Goal: Information Seeking & Learning: Learn about a topic

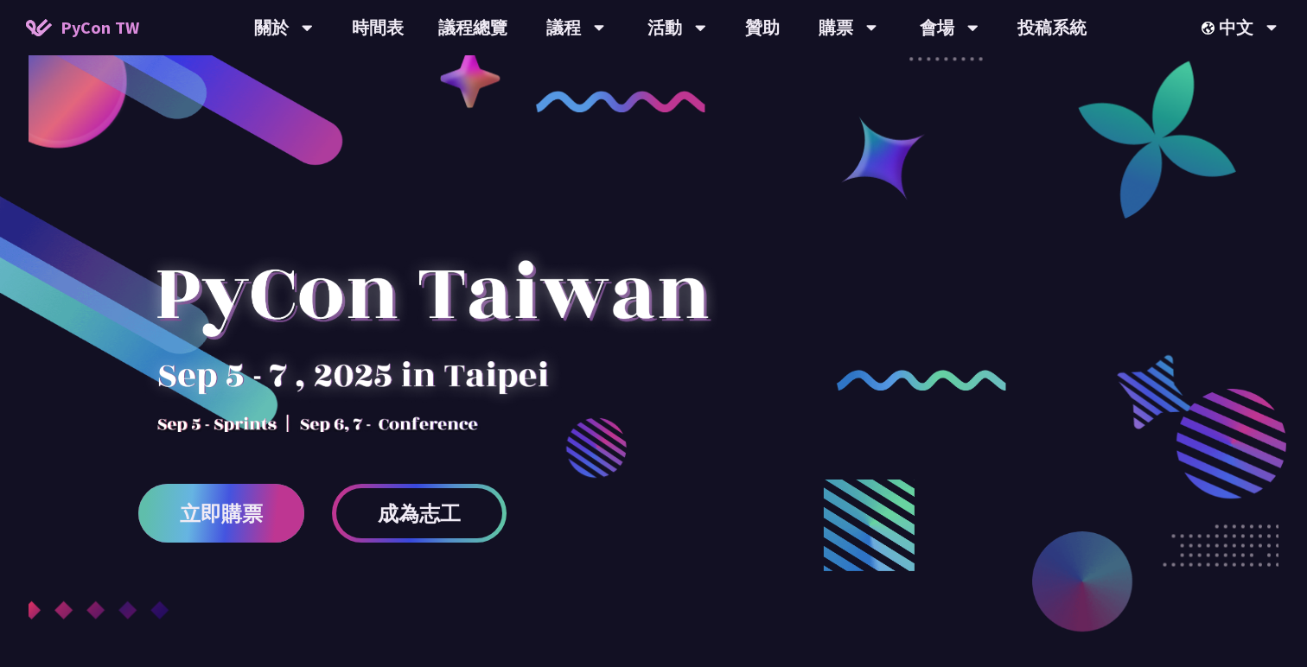
click at [208, 515] on span "立即購票" at bounding box center [221, 514] width 83 height 22
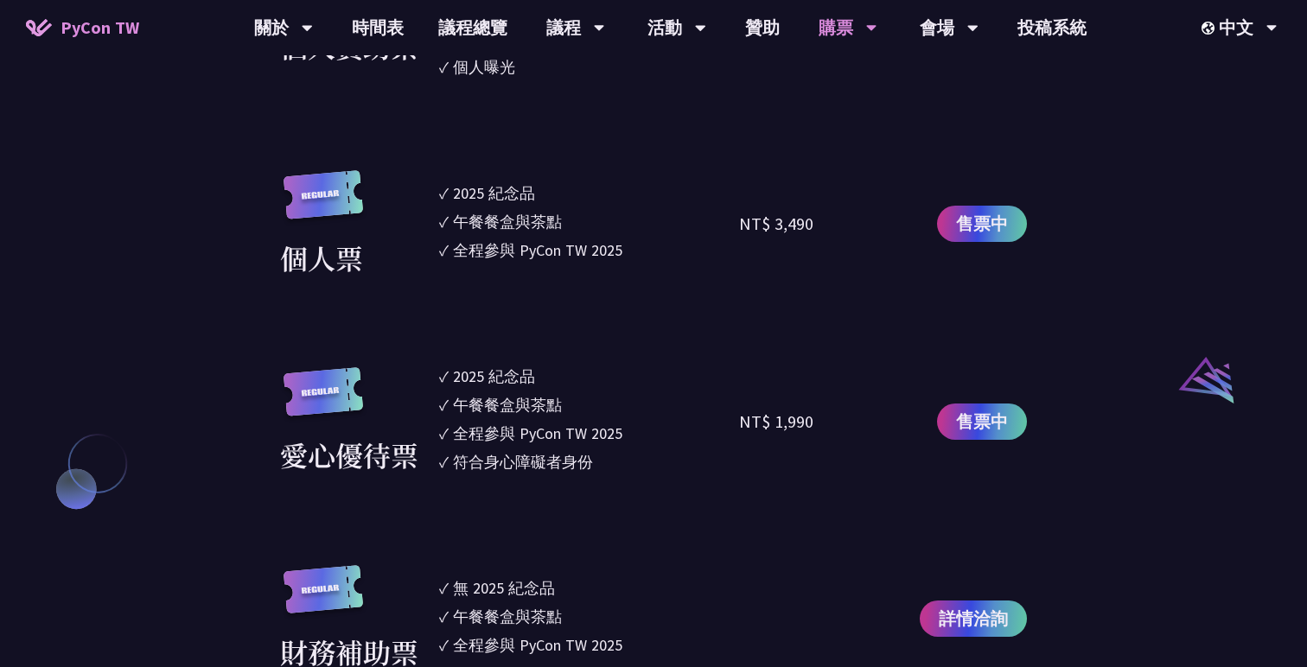
scroll to position [1628, 0]
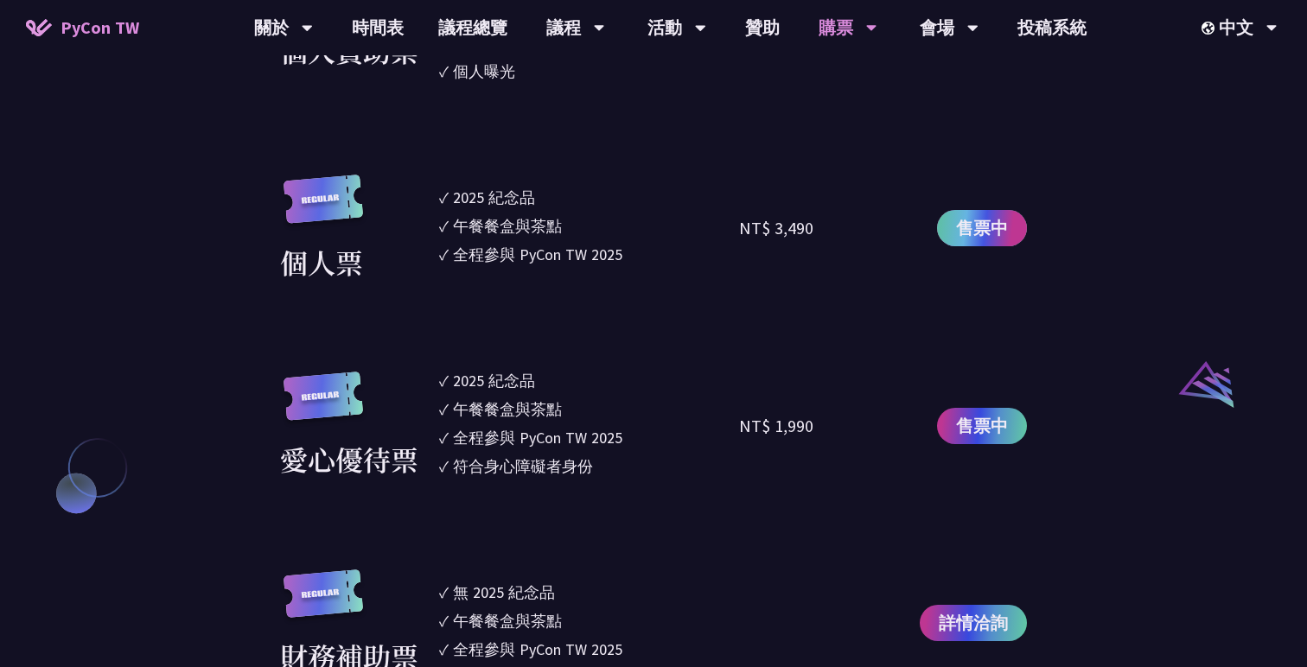
click at [998, 239] on span "售票中" at bounding box center [982, 228] width 52 height 26
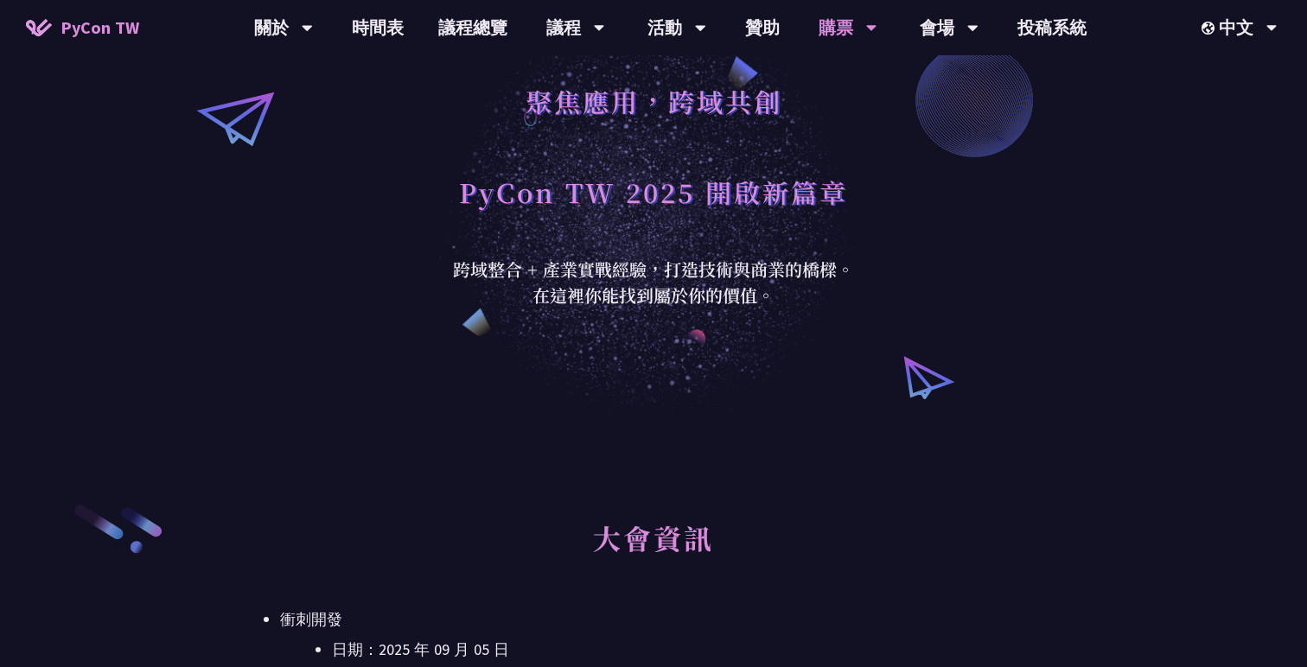
scroll to position [0, 0]
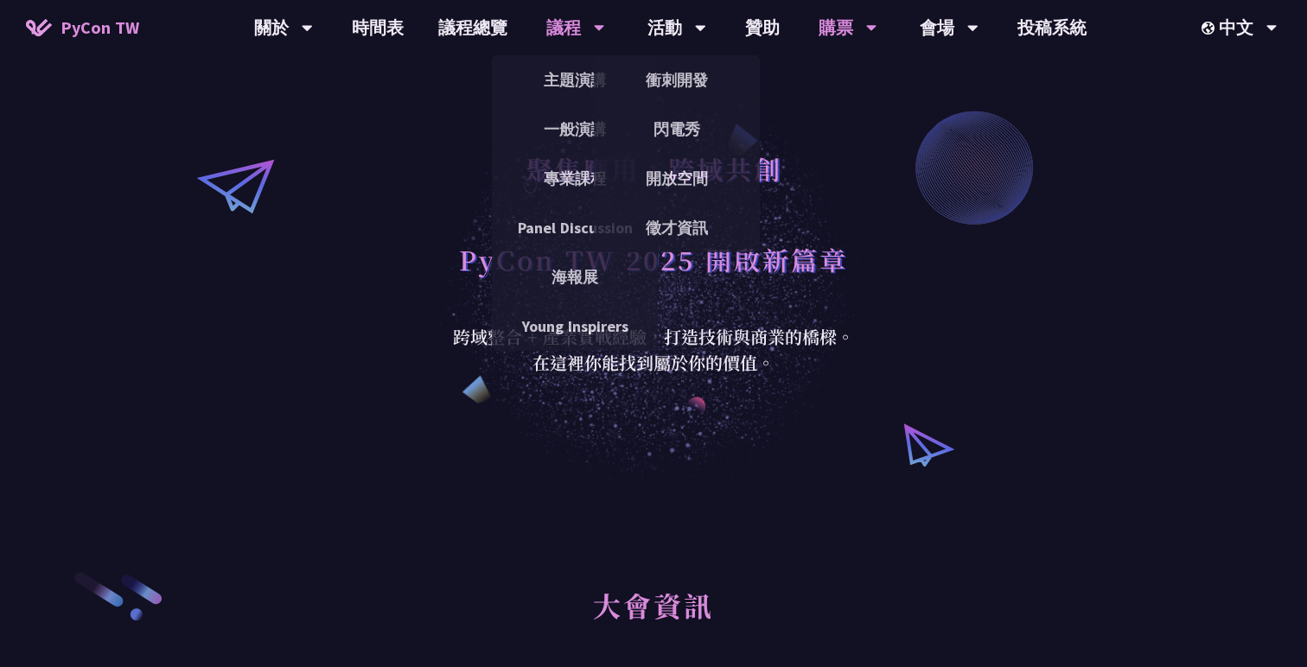
click at [313, 22] on div "議程" at bounding box center [283, 27] width 59 height 55
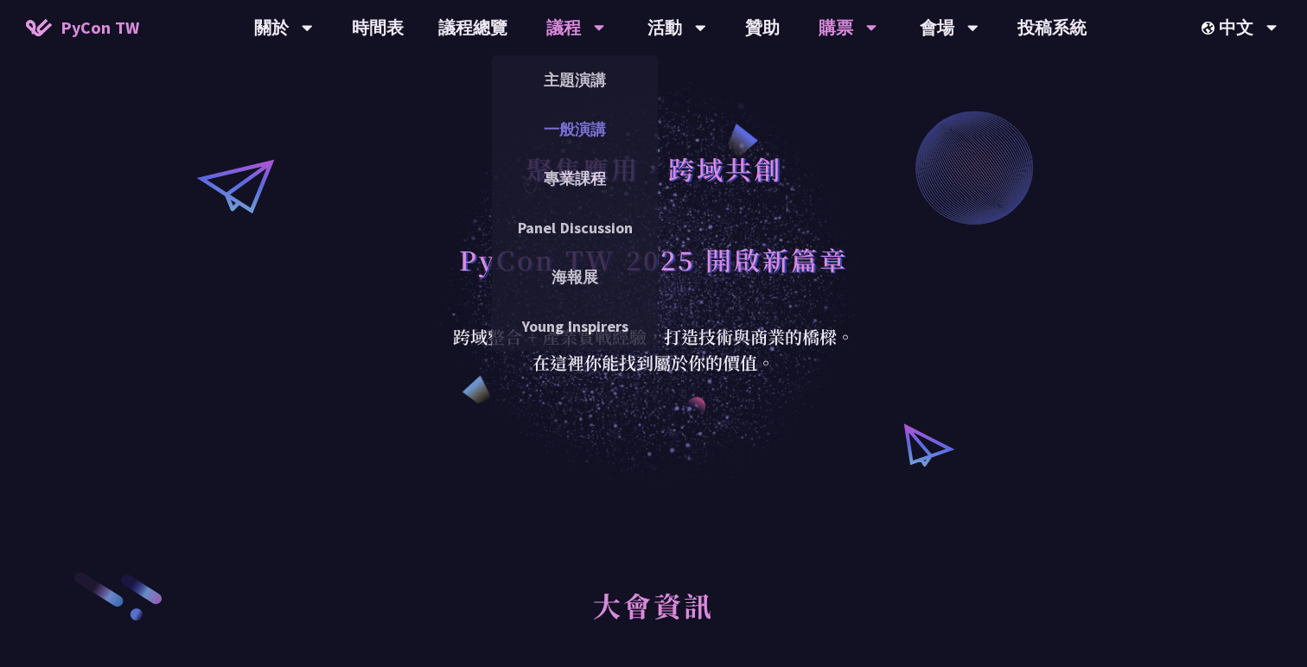
click at [589, 129] on link "一般演講" at bounding box center [575, 129] width 166 height 41
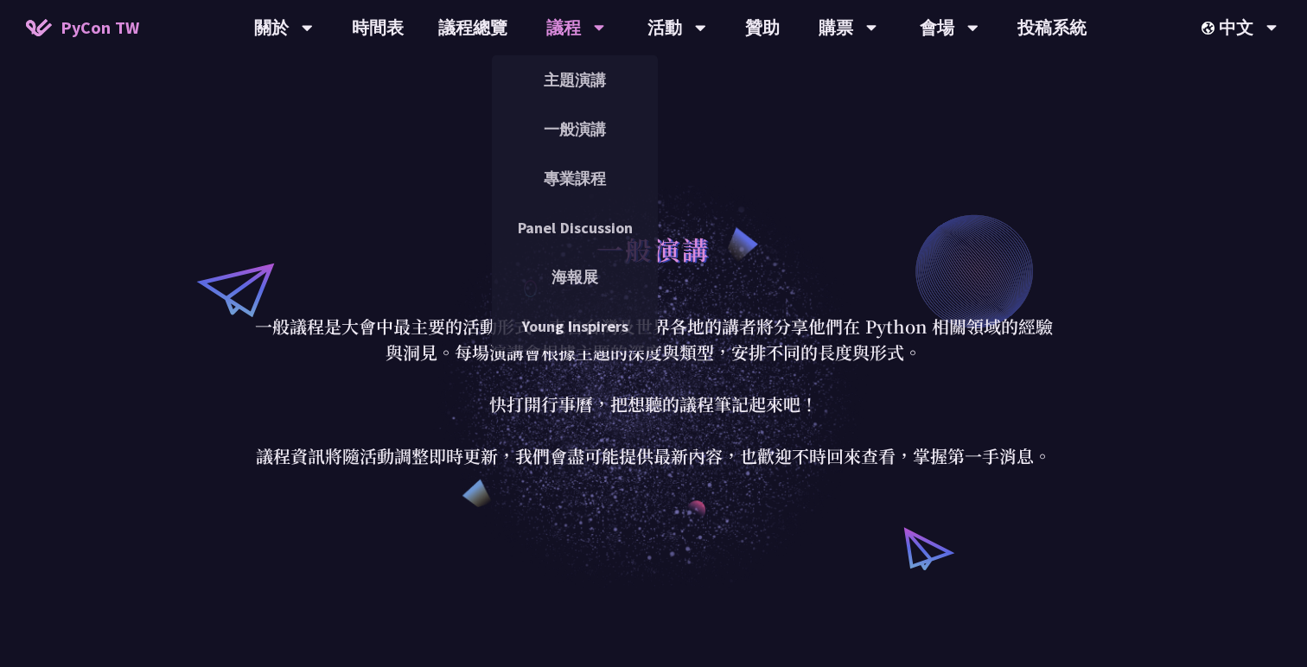
click at [573, 29] on div "議程" at bounding box center [575, 27] width 59 height 55
click at [569, 89] on link "主題演講" at bounding box center [575, 80] width 166 height 41
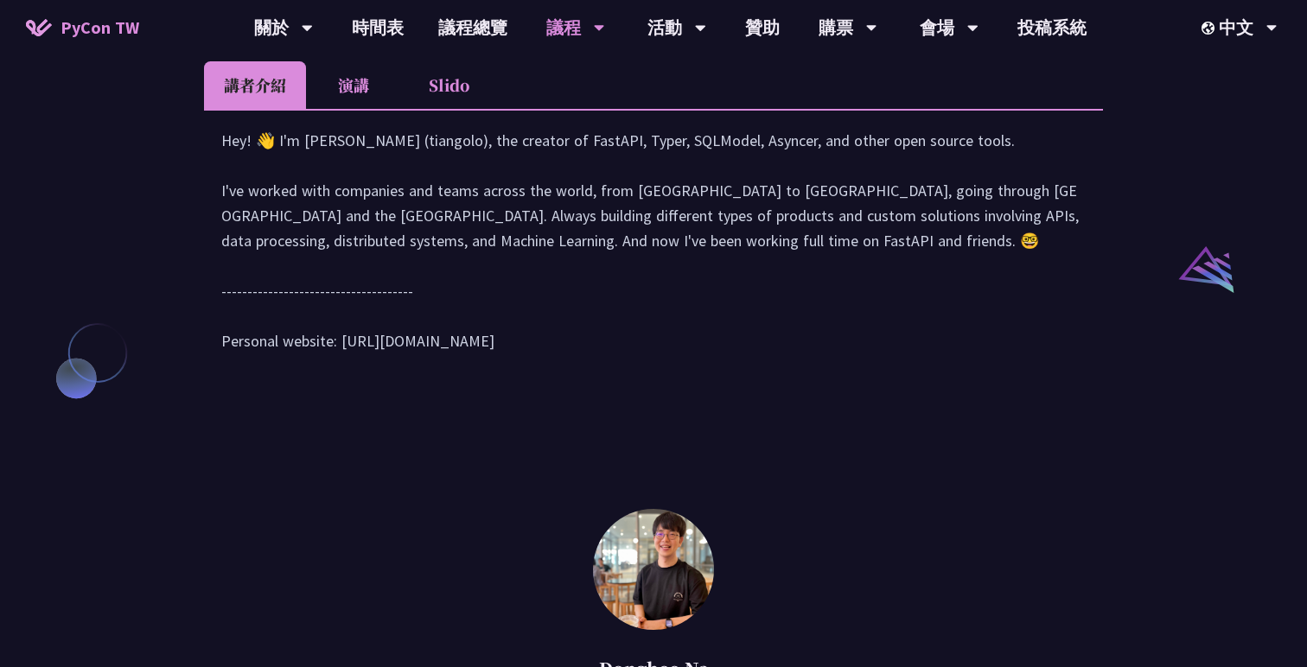
scroll to position [1616, 0]
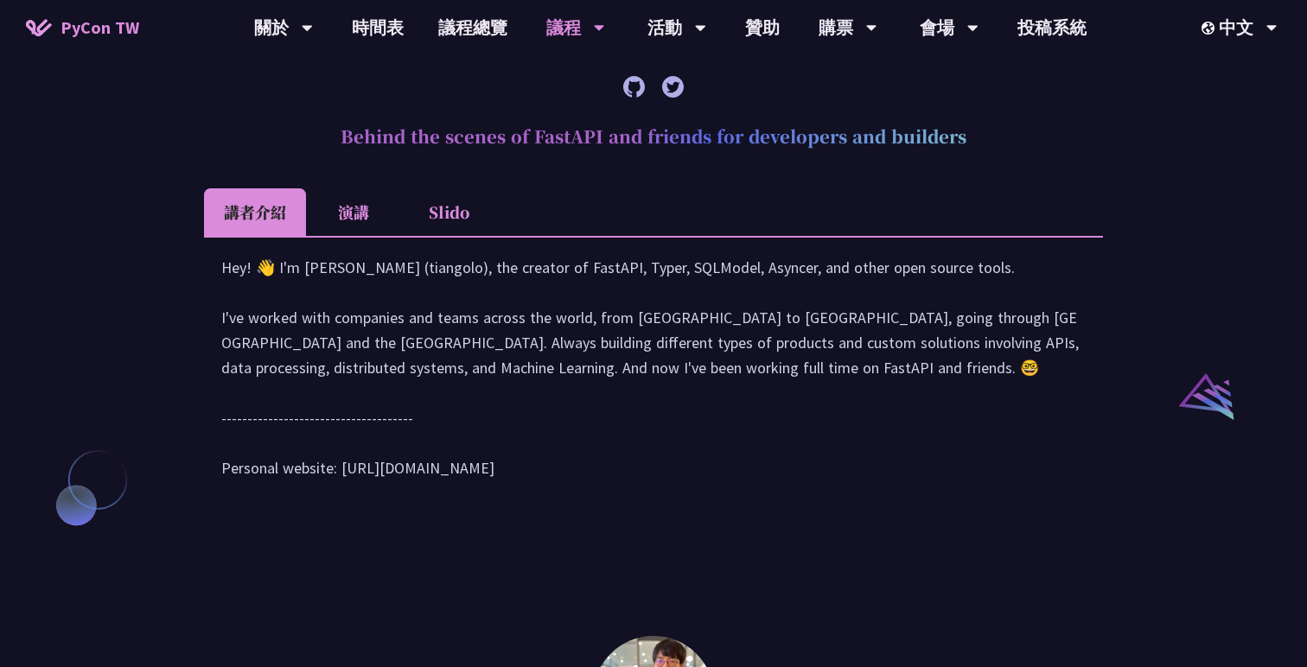
click at [431, 236] on li "Slido" at bounding box center [448, 212] width 95 height 48
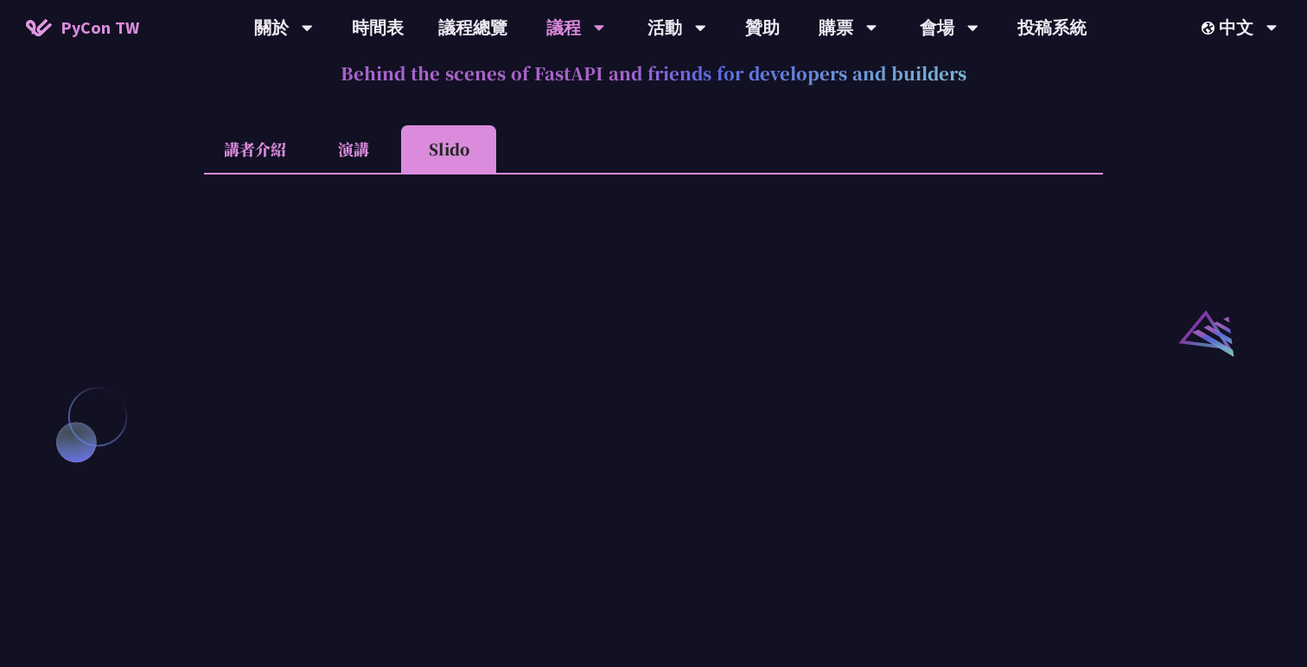
scroll to position [1666, 0]
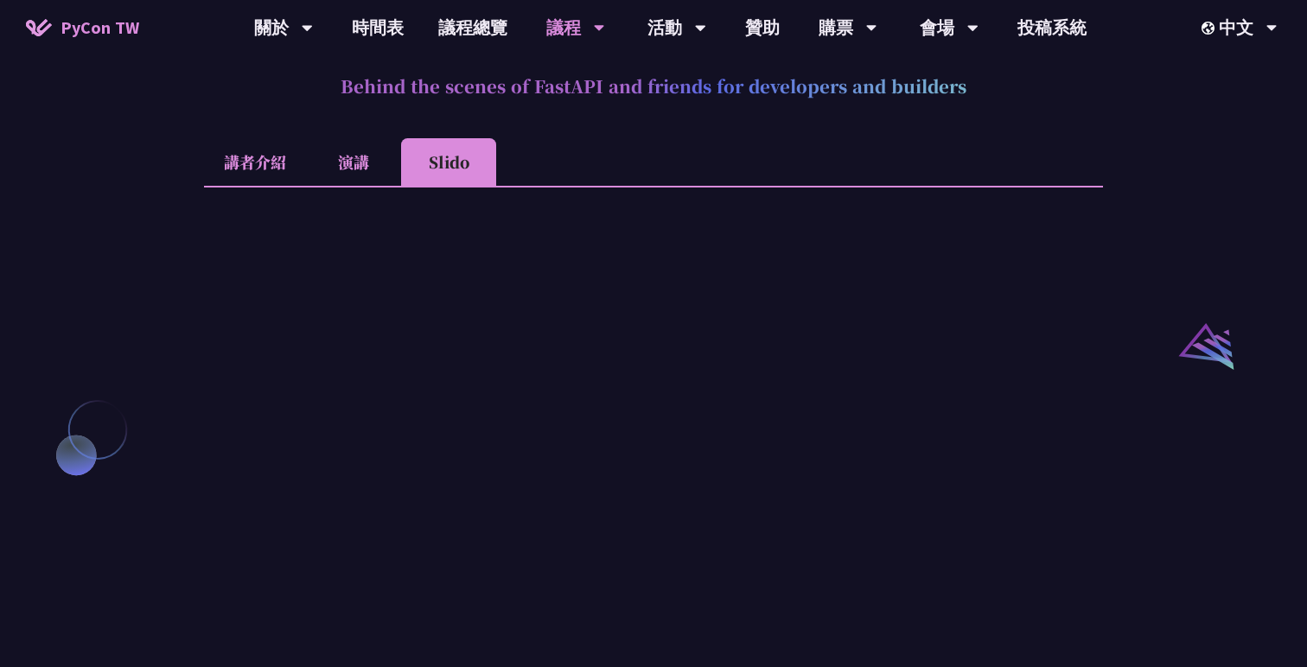
click at [354, 186] on li "演講" at bounding box center [353, 162] width 95 height 48
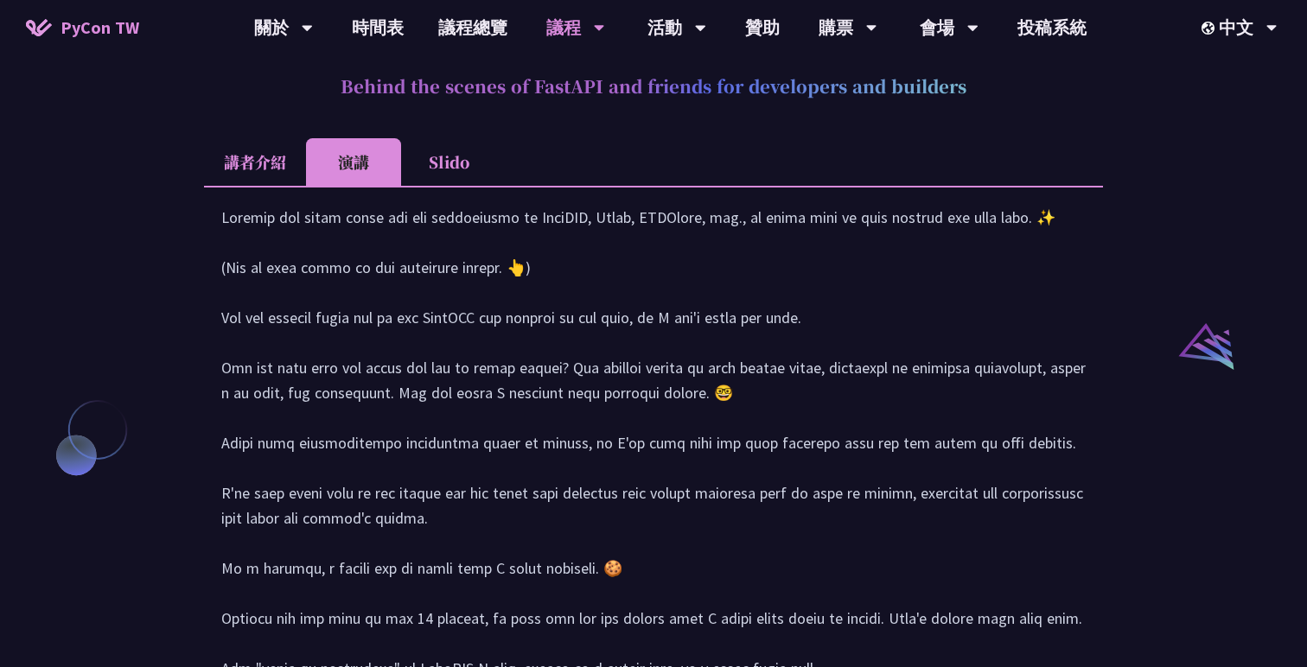
click at [264, 186] on li "講者介紹" at bounding box center [255, 162] width 102 height 48
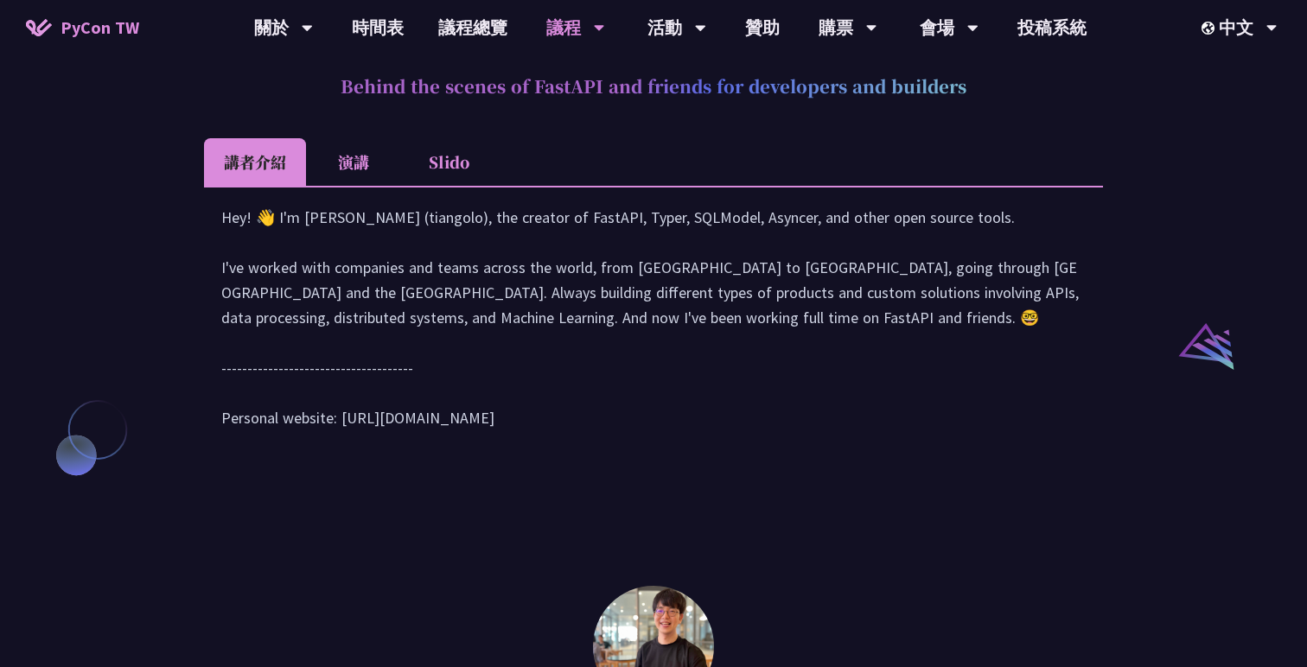
click at [328, 186] on li "演講" at bounding box center [353, 162] width 95 height 48
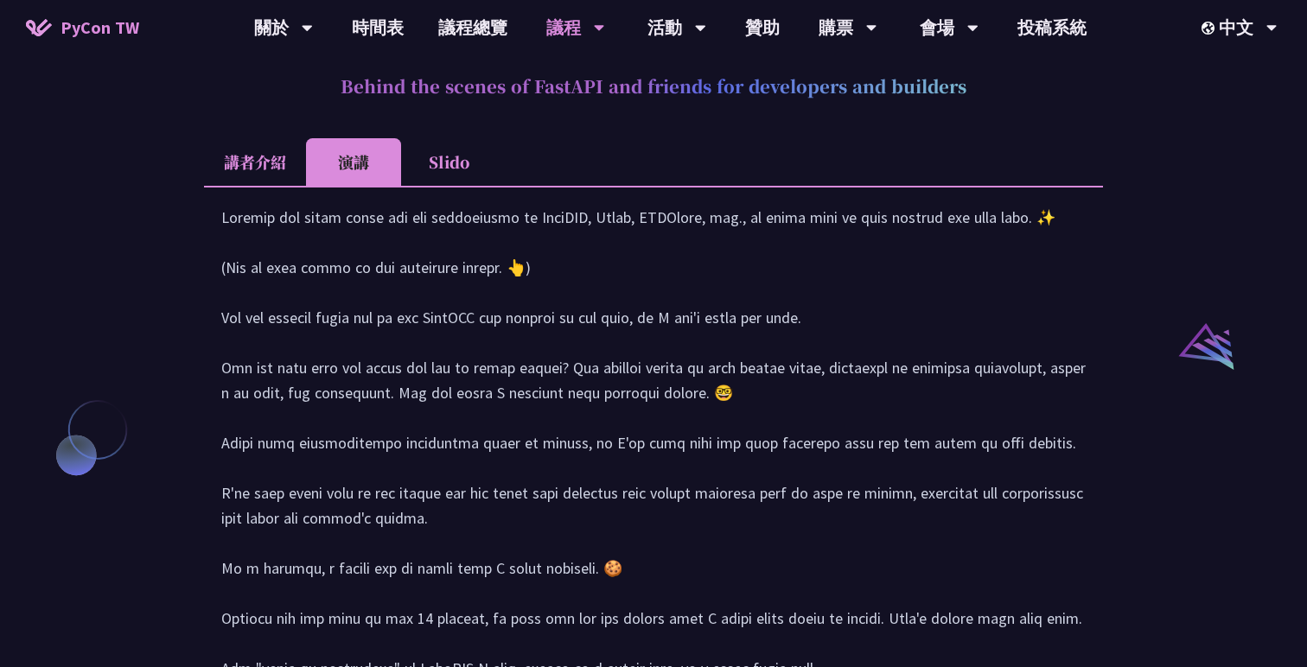
scroll to position [1648, 0]
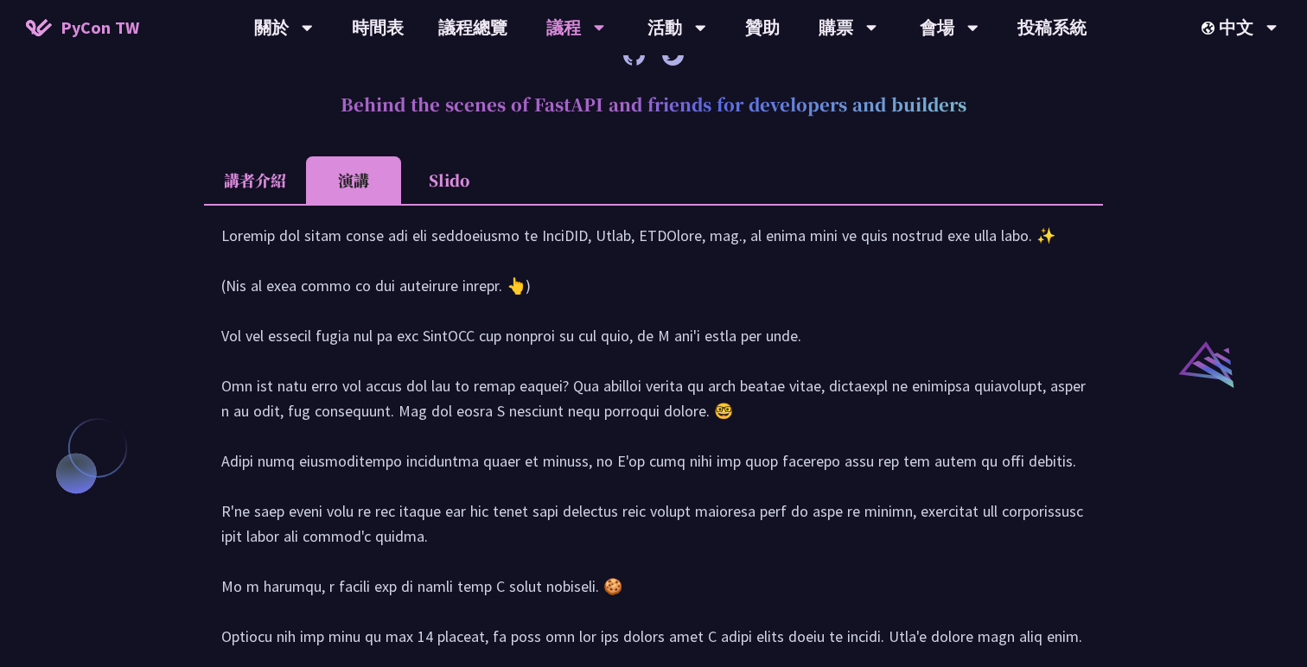
click at [277, 204] on li "講者介紹" at bounding box center [255, 180] width 102 height 48
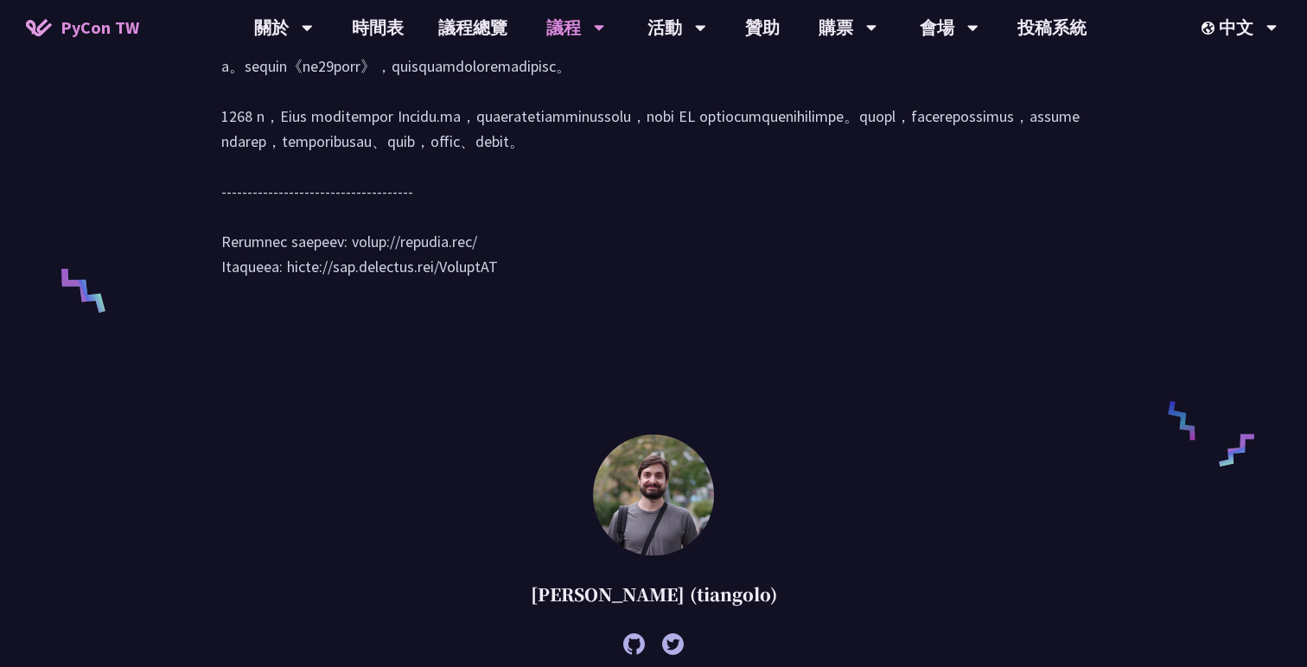
scroll to position [983, 0]
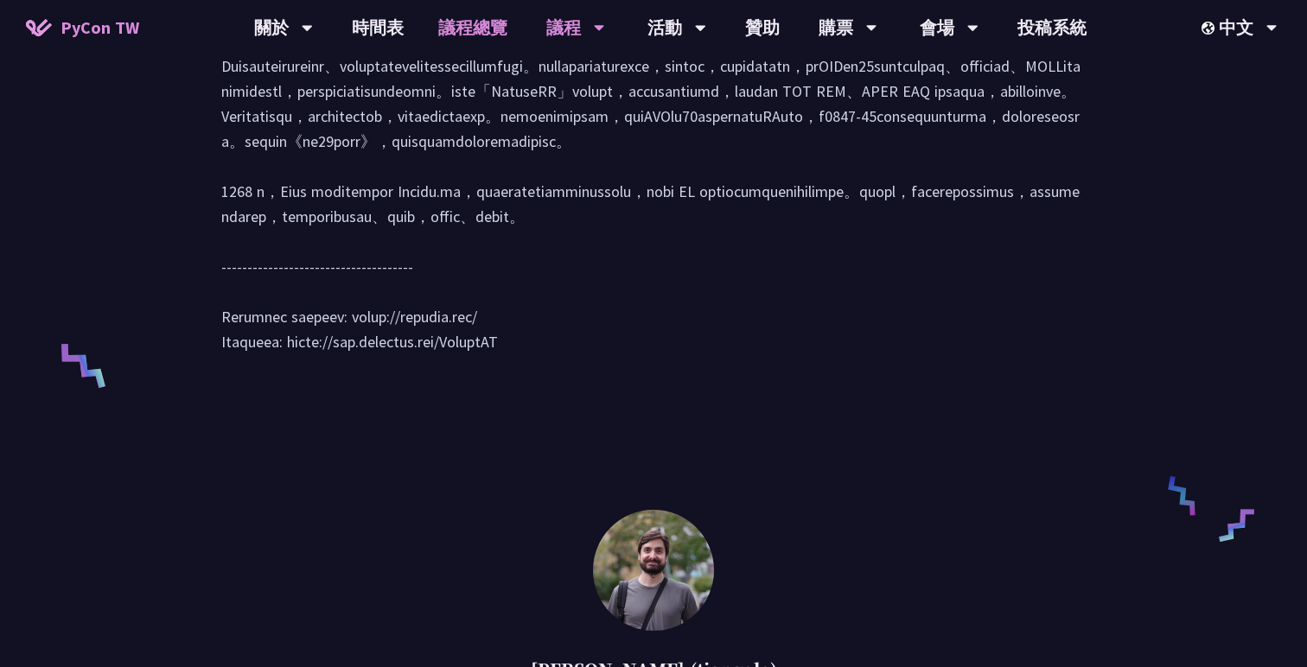
click at [467, 25] on link "議程總覽" at bounding box center [473, 27] width 104 height 55
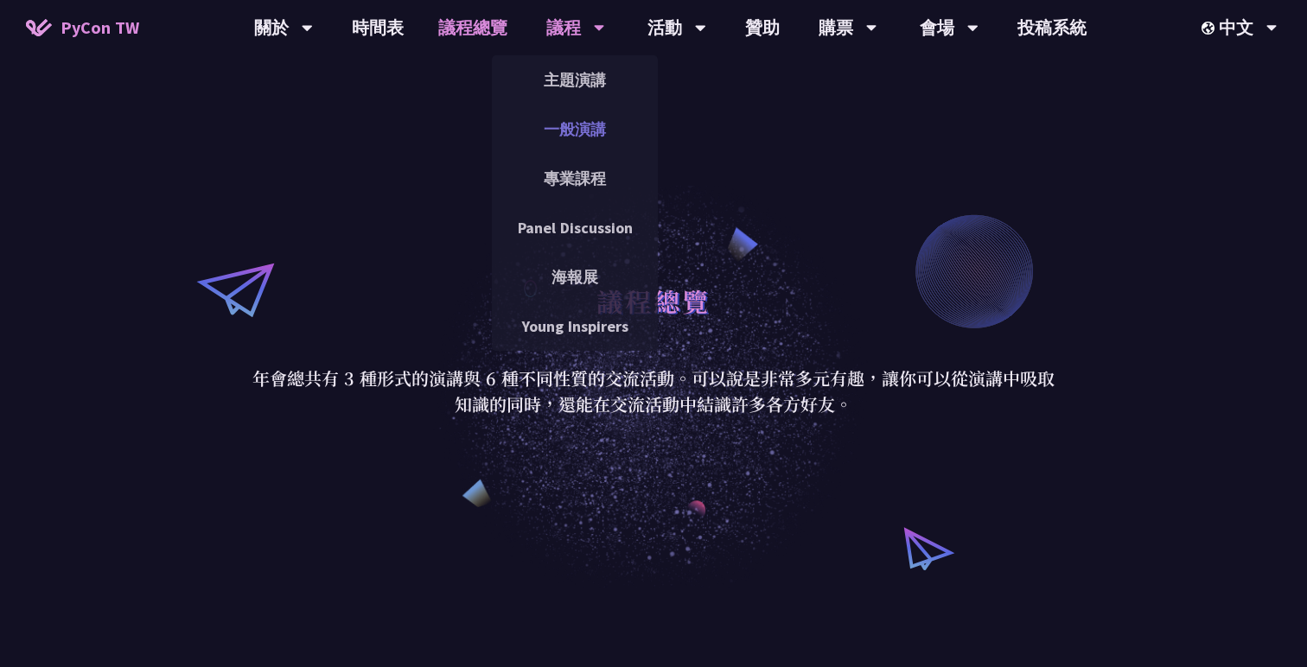
click at [560, 124] on link "一般演講" at bounding box center [575, 129] width 166 height 41
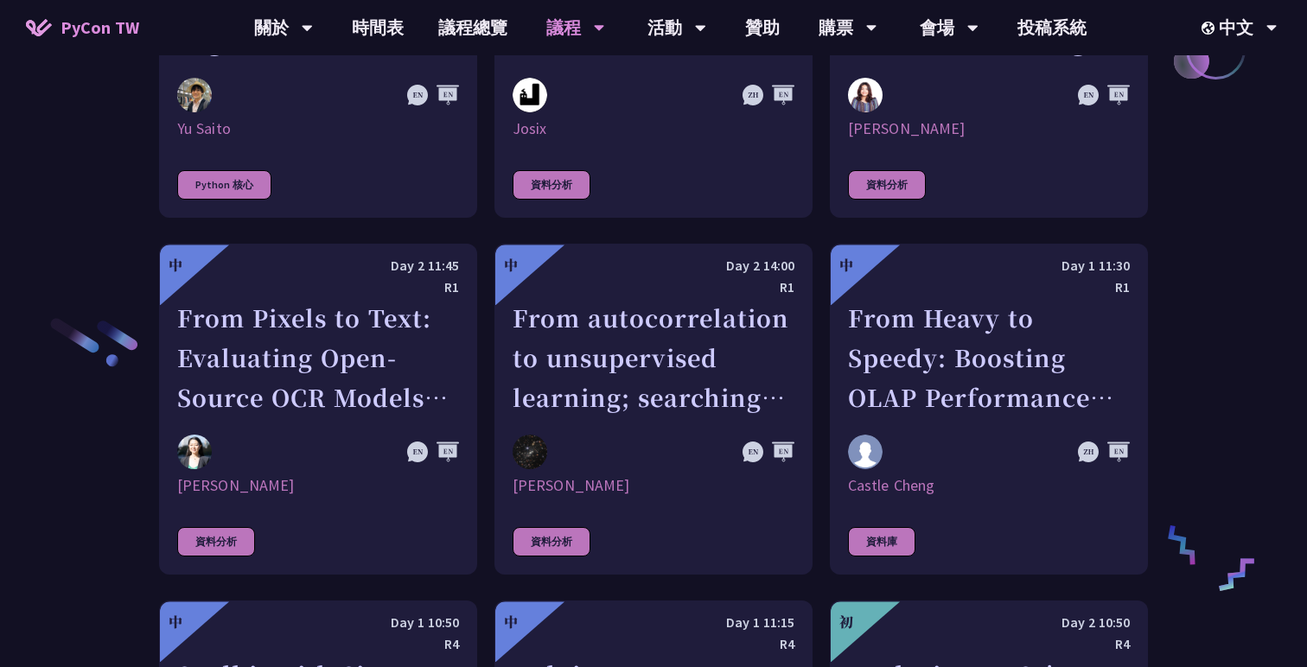
scroll to position [2603, 0]
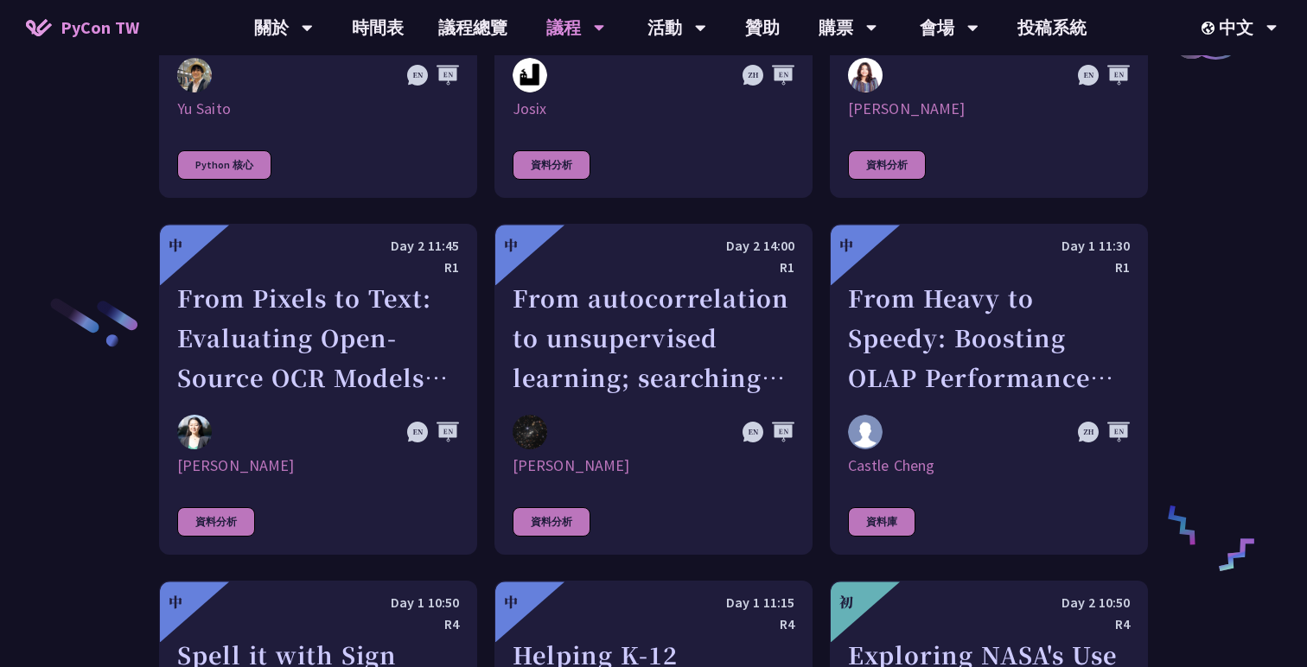
click at [1217, 157] on div "演講類別 應用 社群 Python 核心 資料分析 資料庫 教育 嵌入式系統 物聯網 機器學習 自然語言處理 最佳實踐與慣例 科學 資訊安全 測試 專案建置工…" at bounding box center [653, 597] width 1307 height 5224
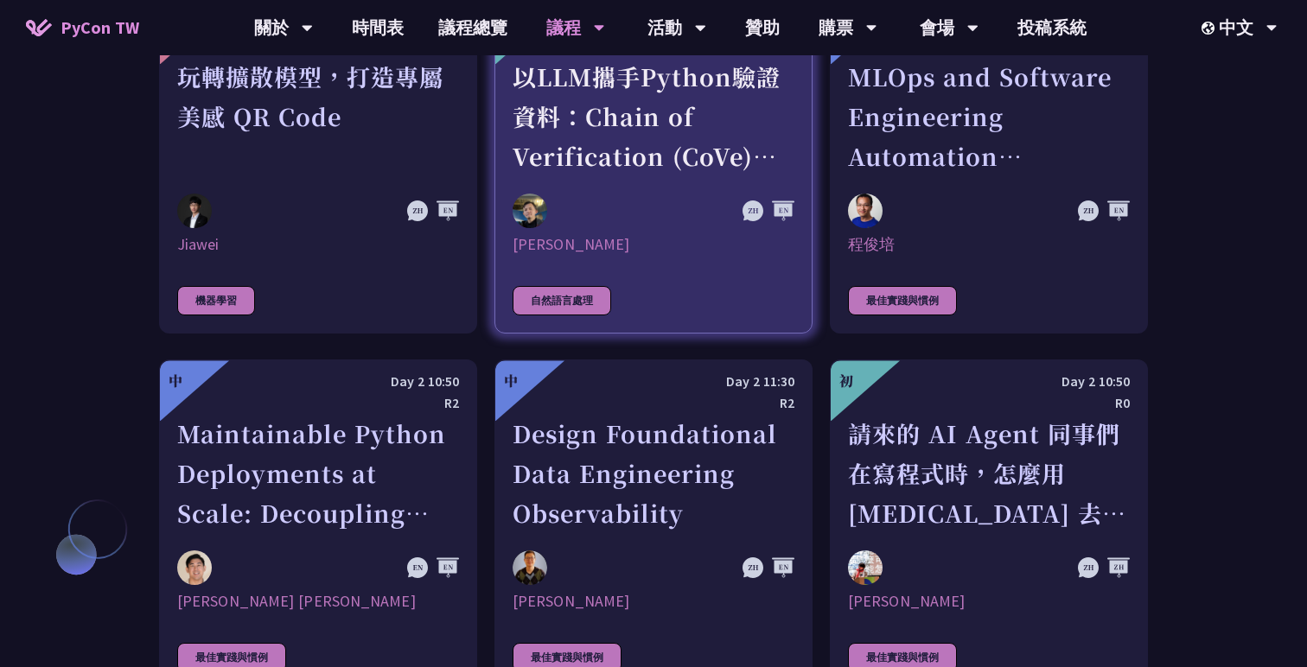
scroll to position [3993, 0]
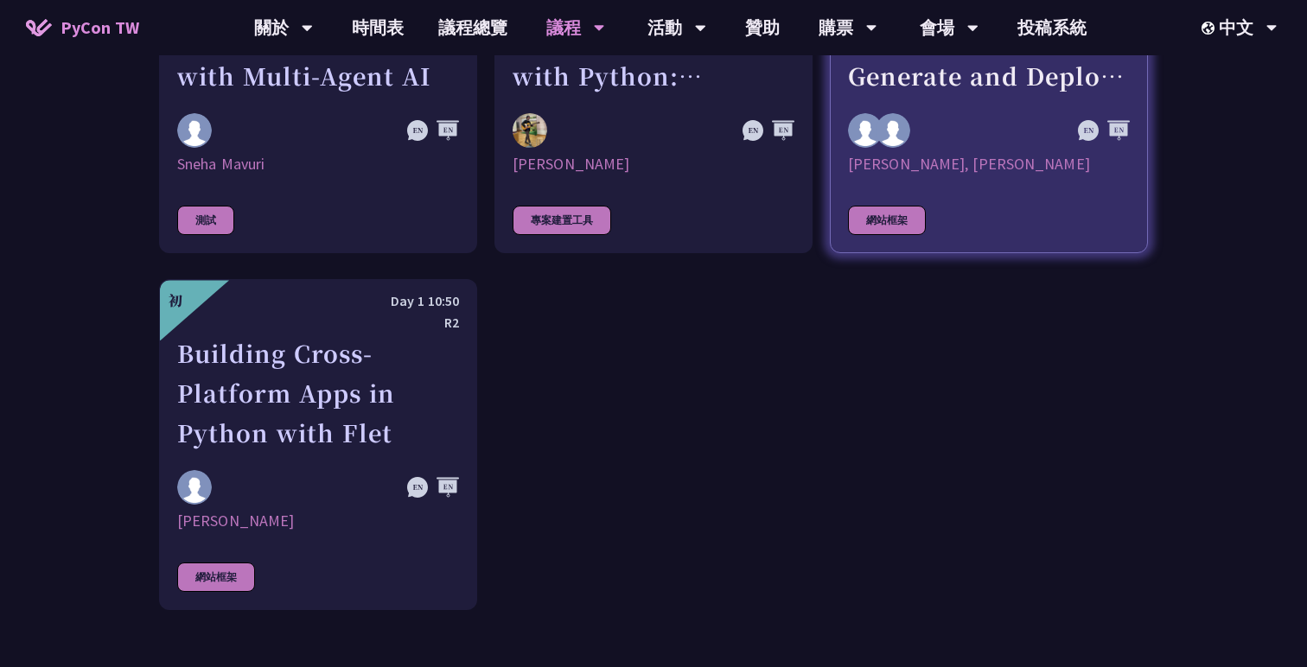
scroll to position [5095, 0]
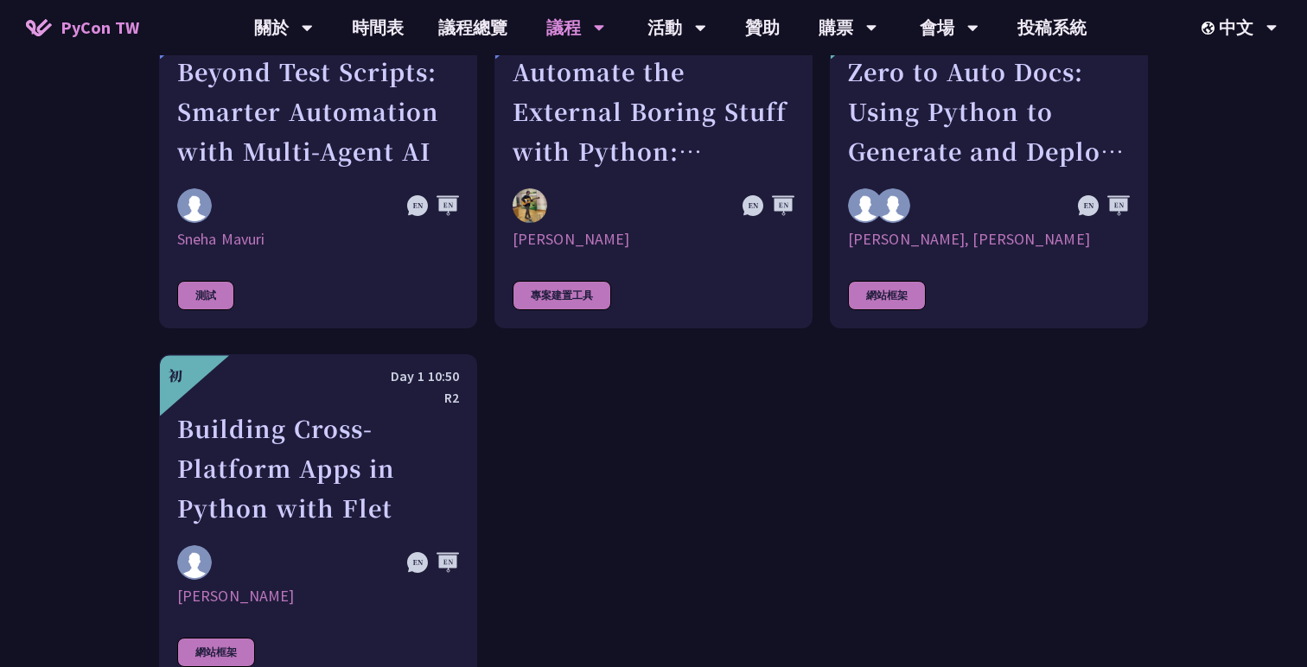
scroll to position [4861, 0]
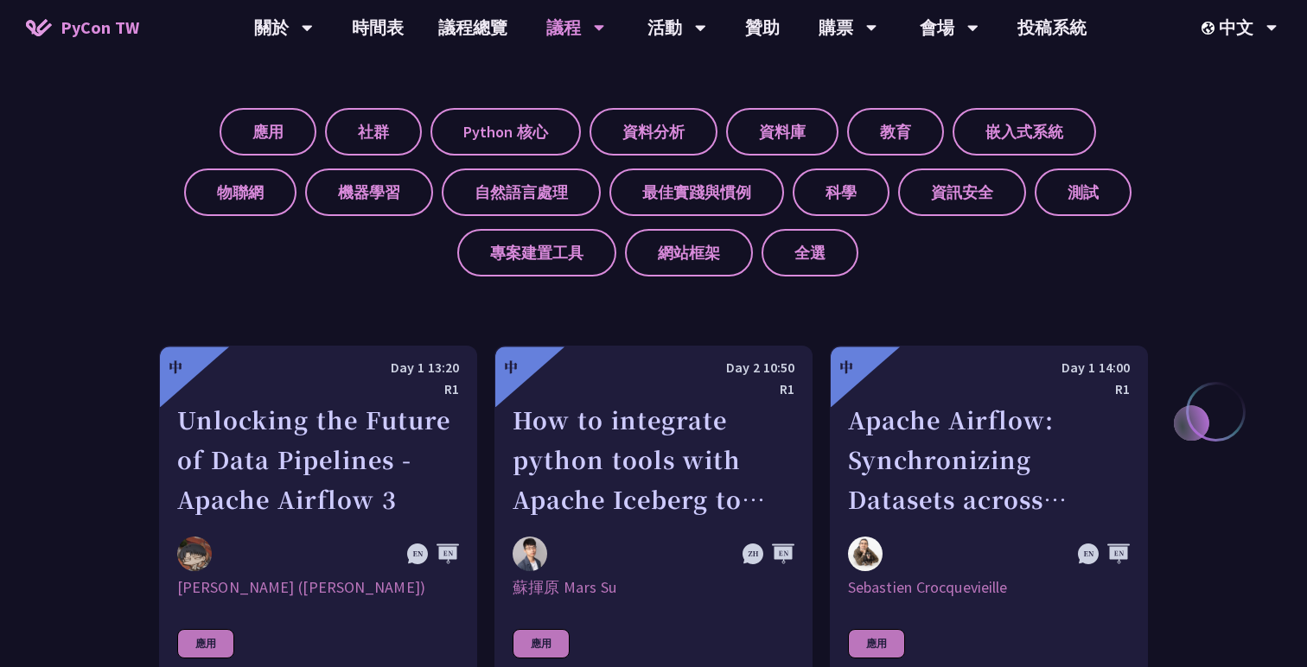
scroll to position [0, 0]
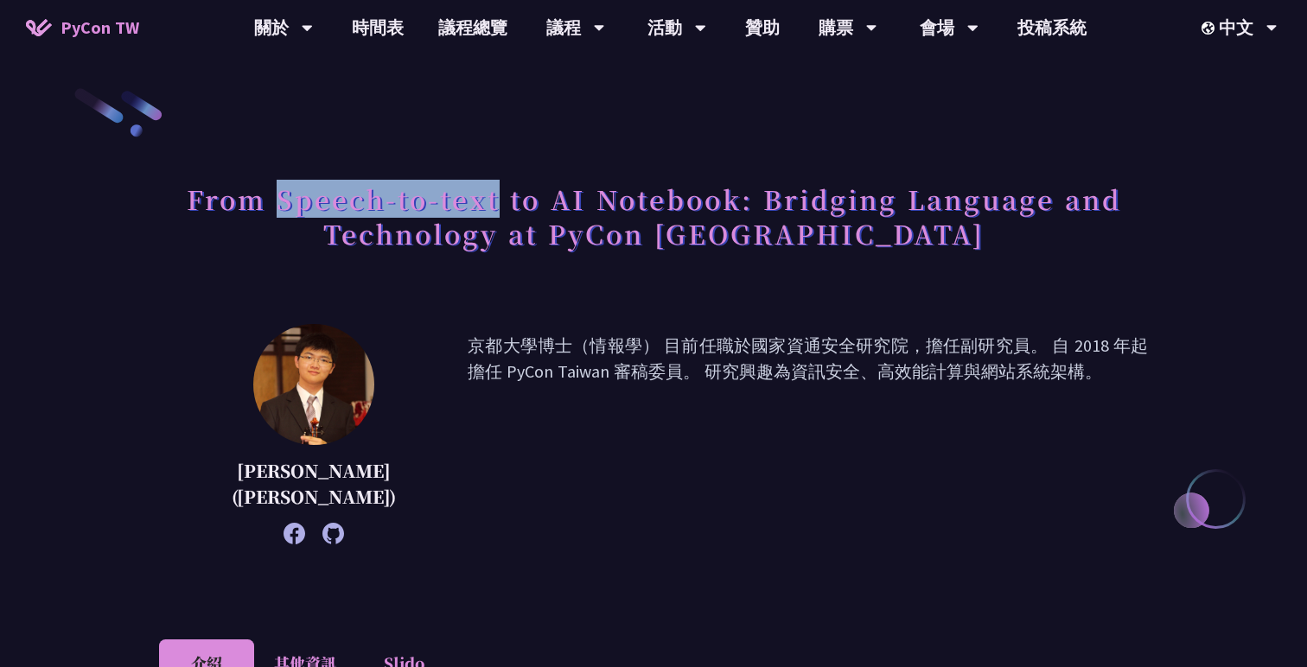
drag, startPoint x: 284, startPoint y: 194, endPoint x: 496, endPoint y: 196, distance: 212.7
click at [496, 196] on h1 "From Speech-to-text to AI Notebook: Bridging Language and Technology at PyCon […" at bounding box center [653, 216] width 989 height 86
copy h1 "Speech-to-text"
click at [832, 390] on p "京都大學博士（情報學） 目前任職於國家資通安全研究院，擔任副研究員。 自 2018 年起擔任 PyCon Taiwan 審稿委員。 研究興趣為資訊安全、高效能…" at bounding box center [808, 434] width 680 height 203
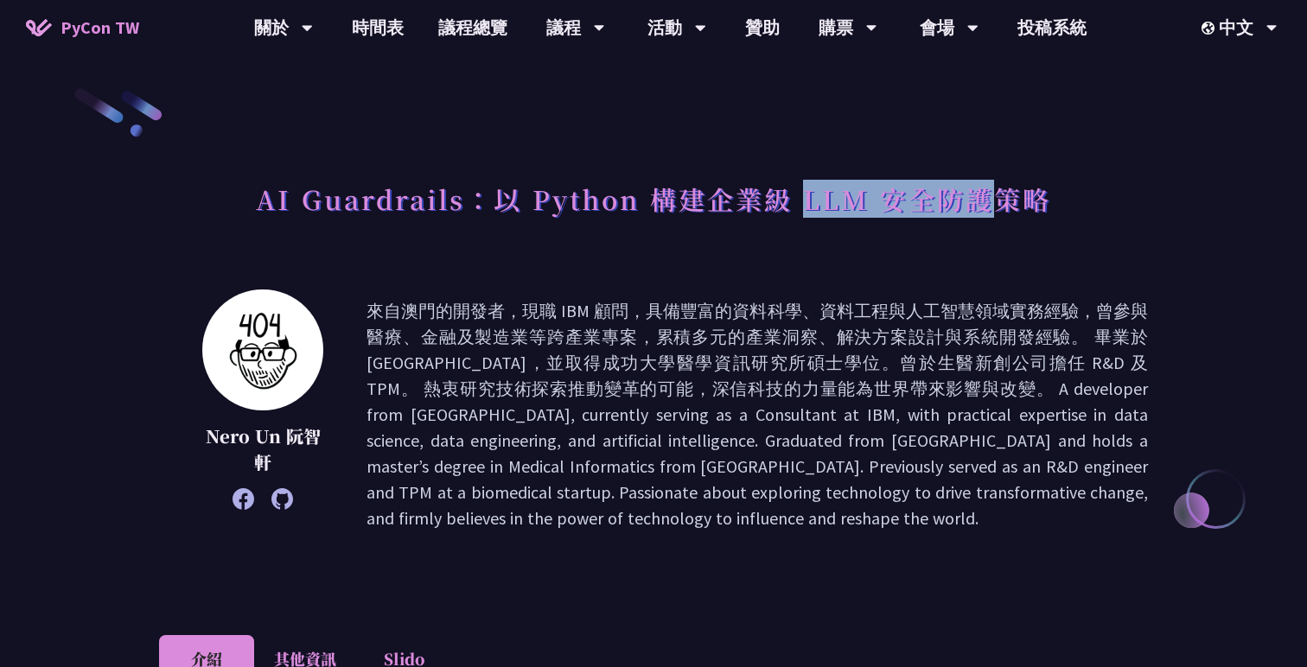
drag, startPoint x: 800, startPoint y: 201, endPoint x: 995, endPoint y: 205, distance: 194.5
click at [995, 205] on h1 "AI Guardrails：以 Python 構建企業級 LLM 安全防護策略" at bounding box center [653, 199] width 795 height 52
copy h1 "LLM 安全防護"
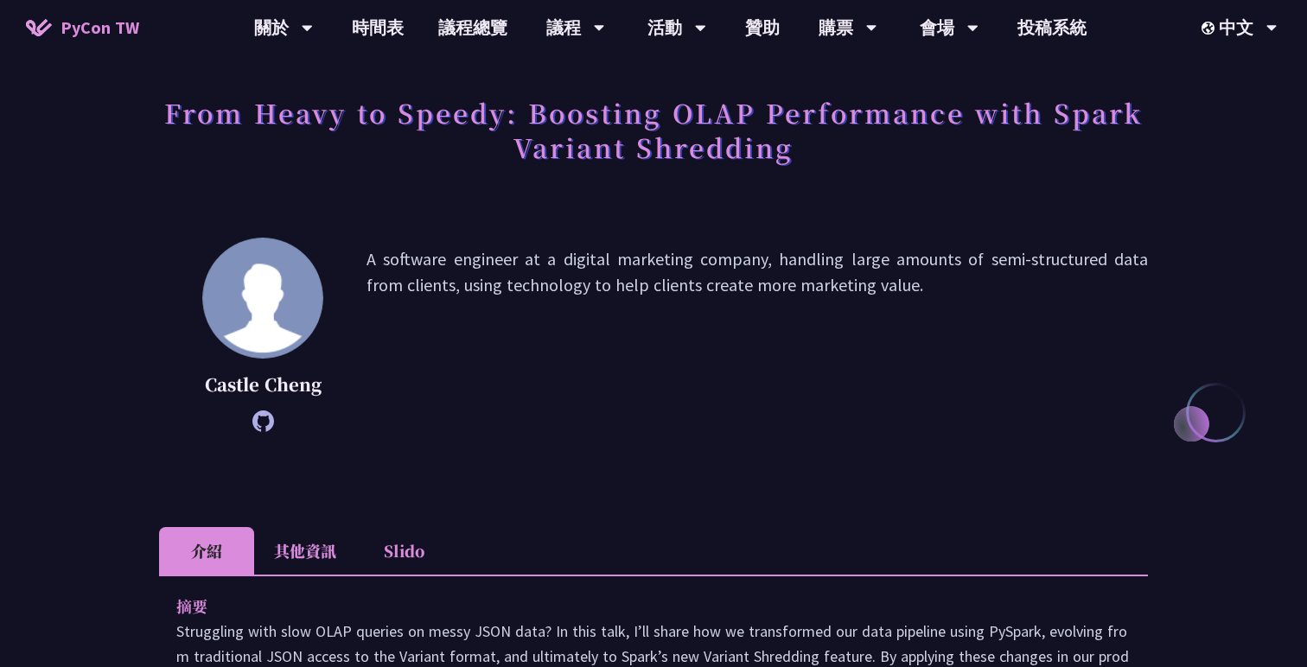
scroll to position [147, 0]
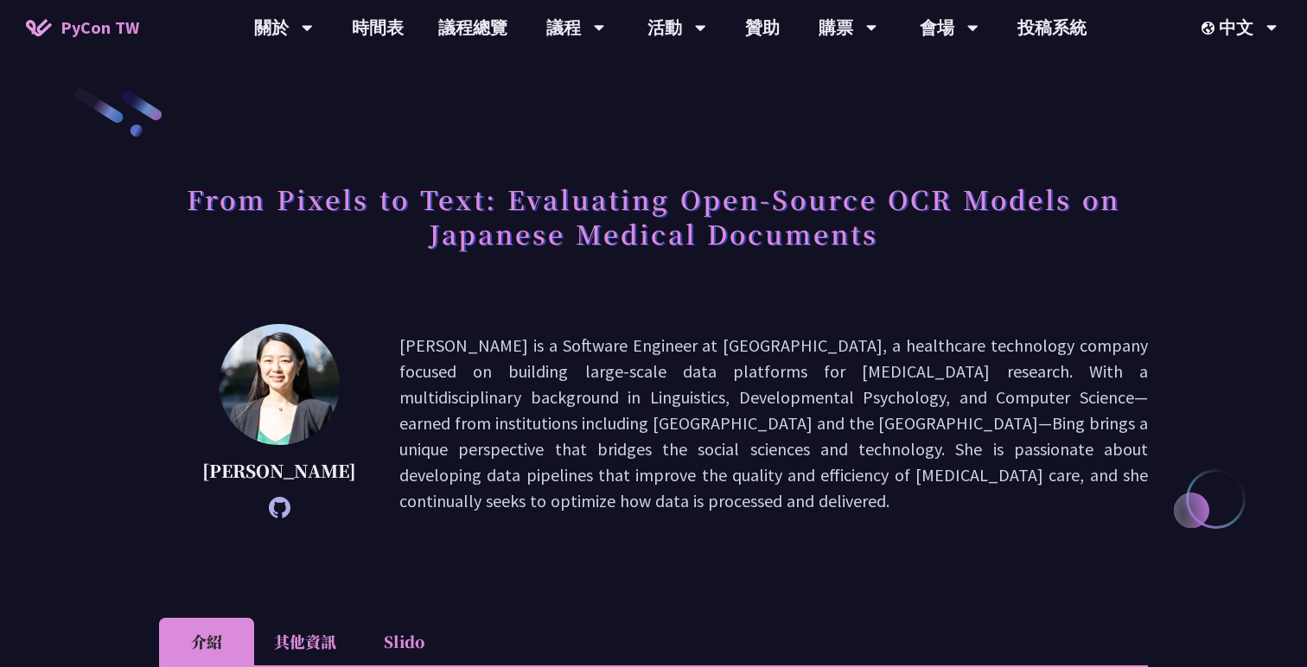
click at [838, 369] on p "[PERSON_NAME] is a Software Engineer at [GEOGRAPHIC_DATA], a healthcare technol…" at bounding box center [773, 424] width 749 height 182
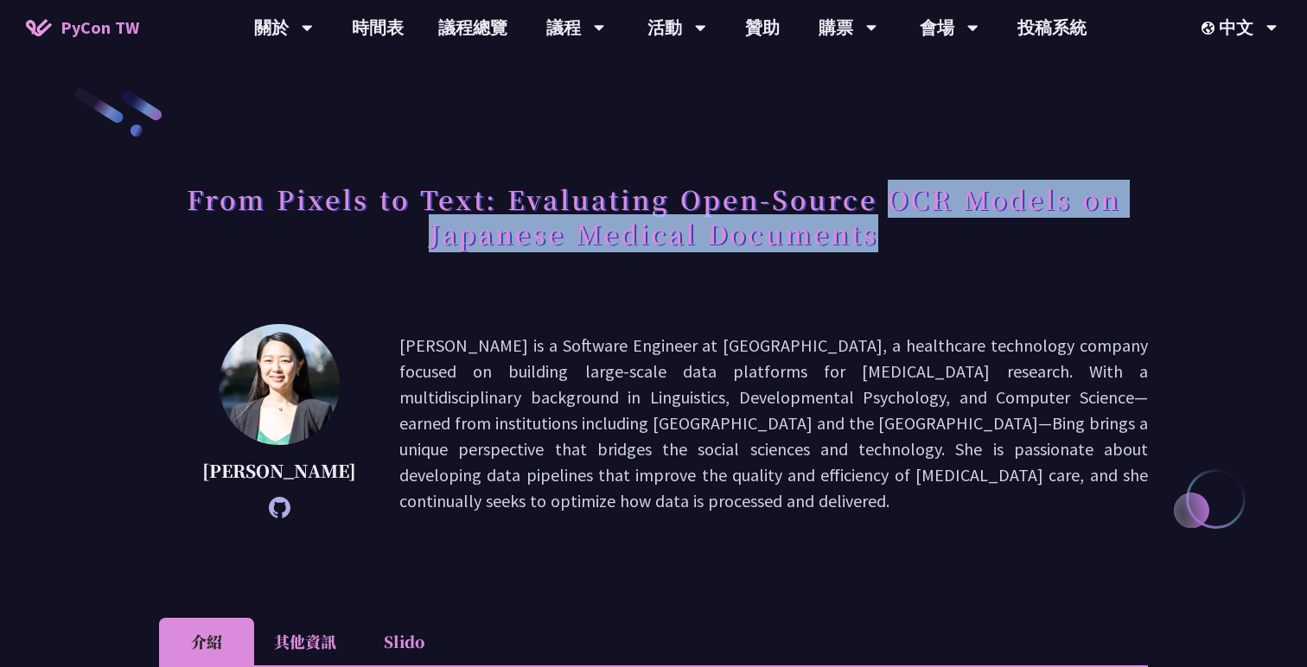
drag, startPoint x: 886, startPoint y: 199, endPoint x: 921, endPoint y: 229, distance: 45.9
click at [921, 229] on h1 "From Pixels to Text: Evaluating Open-Source OCR Models on Japanese Medical Docu…" at bounding box center [653, 216] width 989 height 86
copy h1 "OCR Models on Japanese Medical Documents"
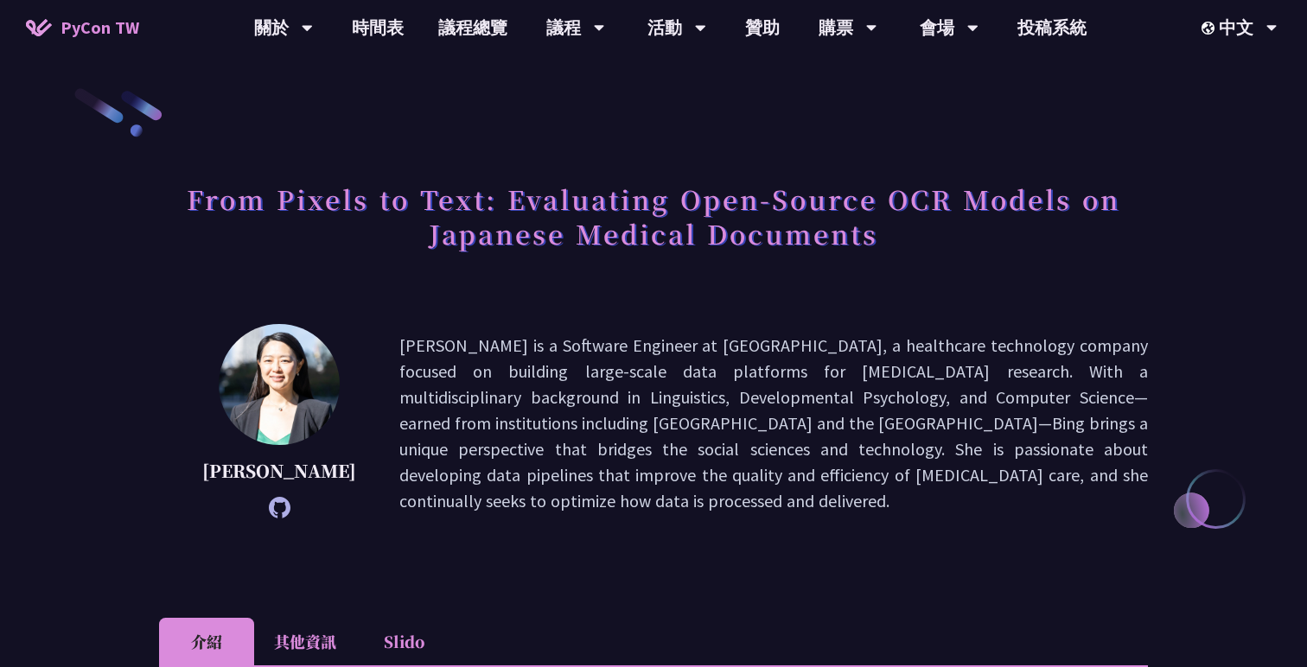
click at [989, 296] on div "From Pixels to Text: Evaluating Open-Source OCR Models on Japanese Medical Docu…" at bounding box center [653, 235] width 989 height 125
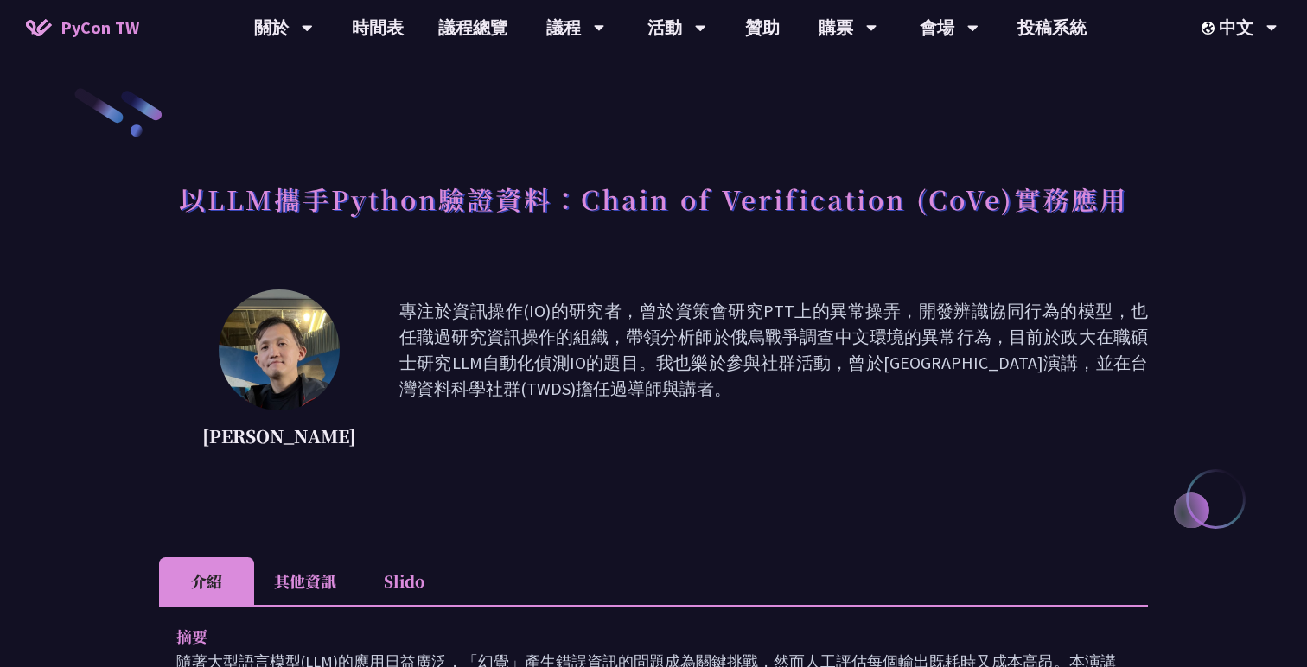
click at [186, 204] on h1 "以LLM攜手Python驗證資料：Chain of Verification (CoVe)實務應用" at bounding box center [653, 199] width 949 height 52
drag, startPoint x: 182, startPoint y: 203, endPoint x: 363, endPoint y: 204, distance: 180.7
click at [363, 204] on h1 "以LLM攜手Python驗證資料：Chain of Verification (CoVe)實務應用" at bounding box center [653, 199] width 949 height 52
click at [590, 340] on p "專注於資訊操作(IO)的研究者，曾於資策會研究PTT上的異常操弄，開發辨識協同行為的模型，也任職過研究資訊操作的組織，帶領分析師於俄烏戰爭調查中文環境的異常行…" at bounding box center [773, 376] width 749 height 156
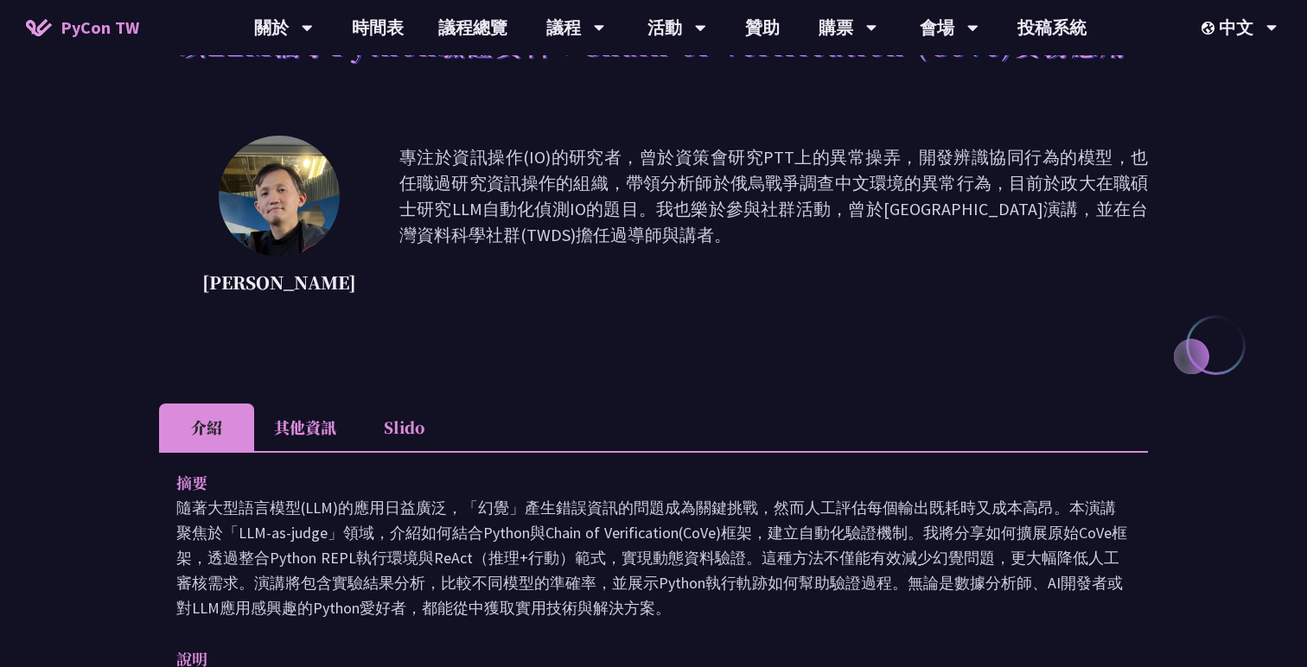
scroll to position [2, 0]
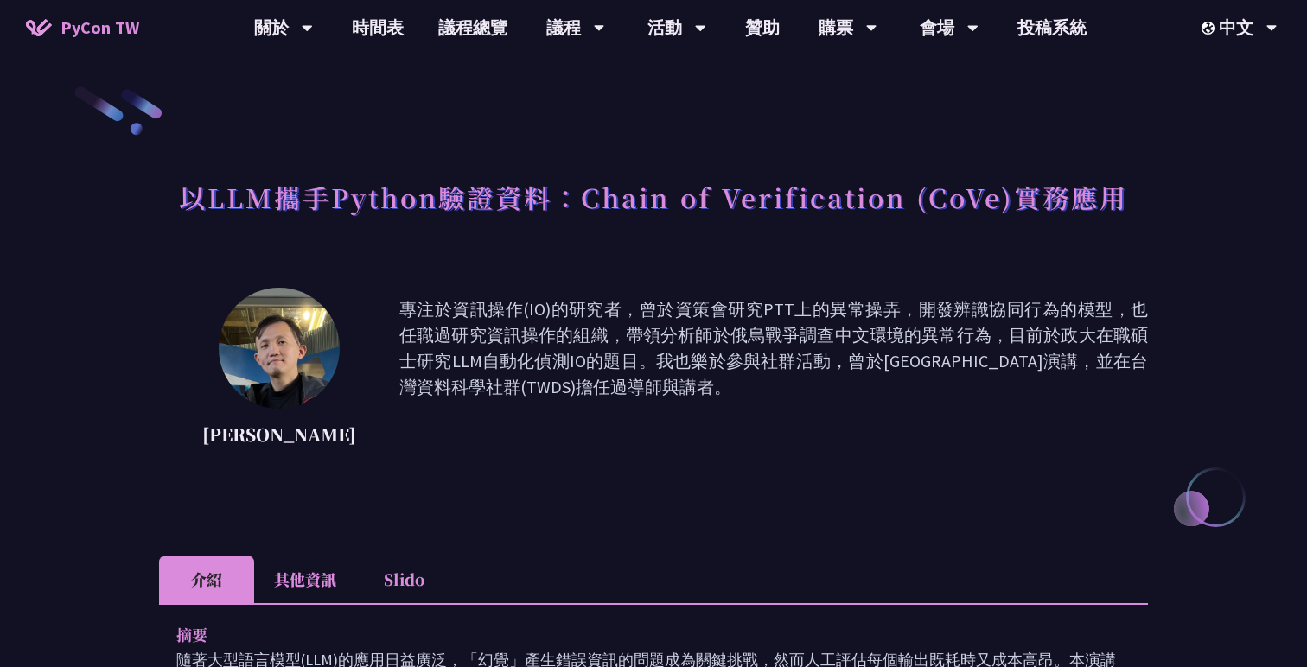
click at [793, 345] on p "專注於資訊操作(IO)的研究者，曾於資策會研究PTT上的異常操弄，開發辨識協同行為的模型，也任職過研究資訊操作的組織，帶領分析師於俄烏戰爭調查中文環境的異常行…" at bounding box center [773, 374] width 749 height 156
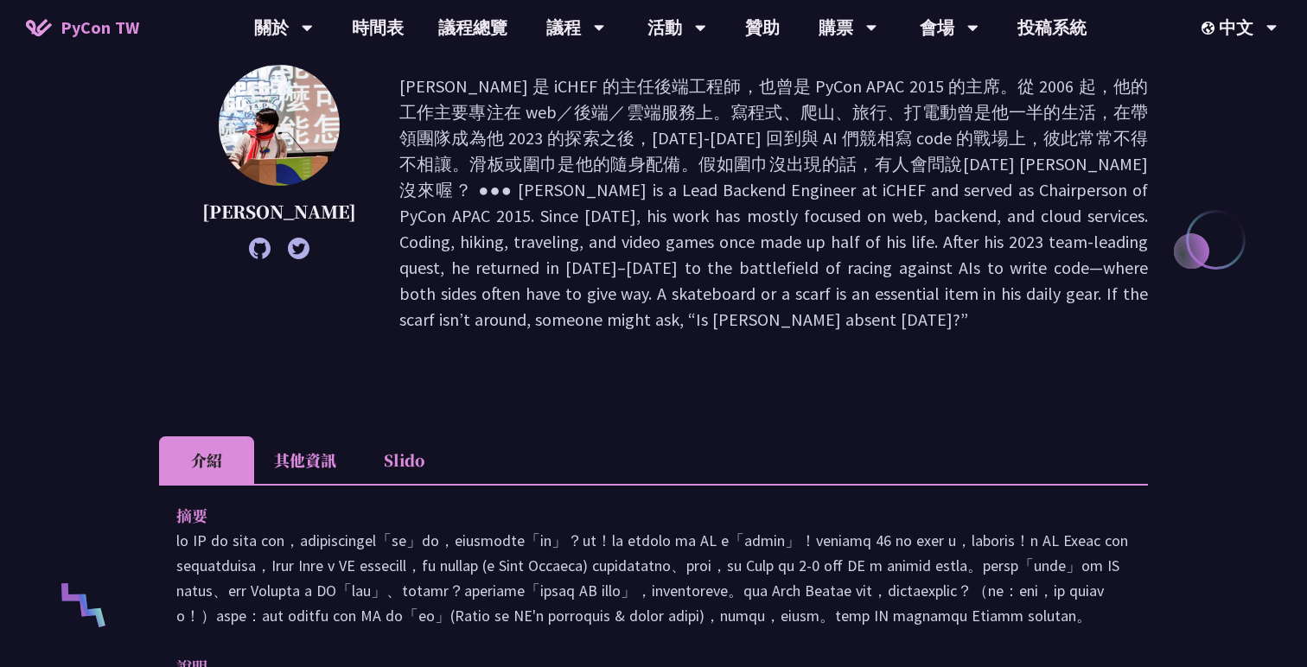
scroll to position [489, 0]
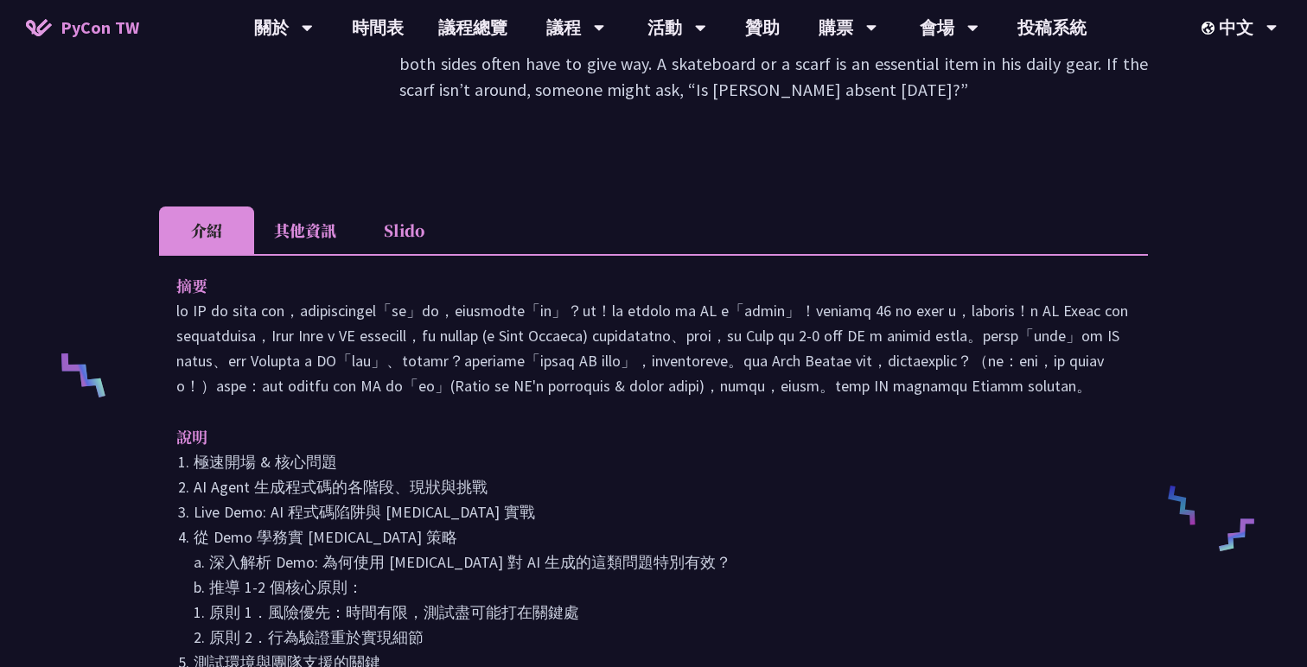
click at [793, 254] on div "摘要 說明 極速開場 & 核心問題 AI Agent 生成程式碼的各階段、現狀與挑戰 Live Demo: AI 程式碼陷阱與 [MEDICAL_DATA] …" at bounding box center [653, 523] width 989 height 539
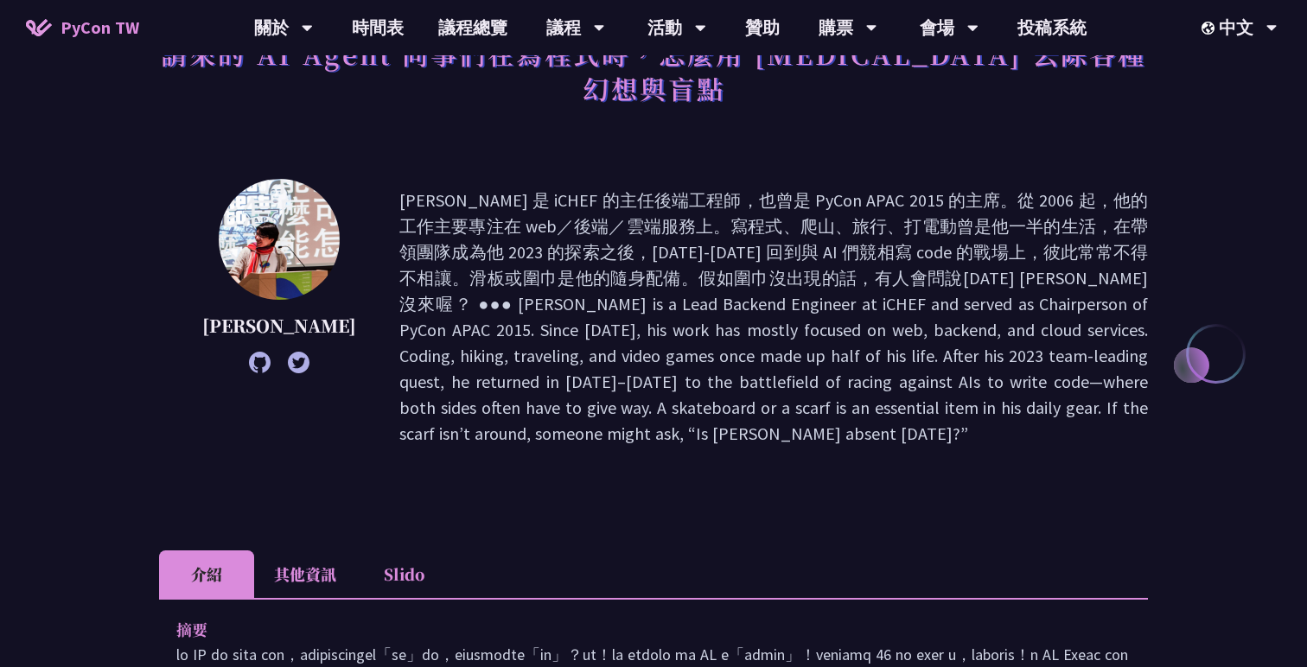
scroll to position [0, 0]
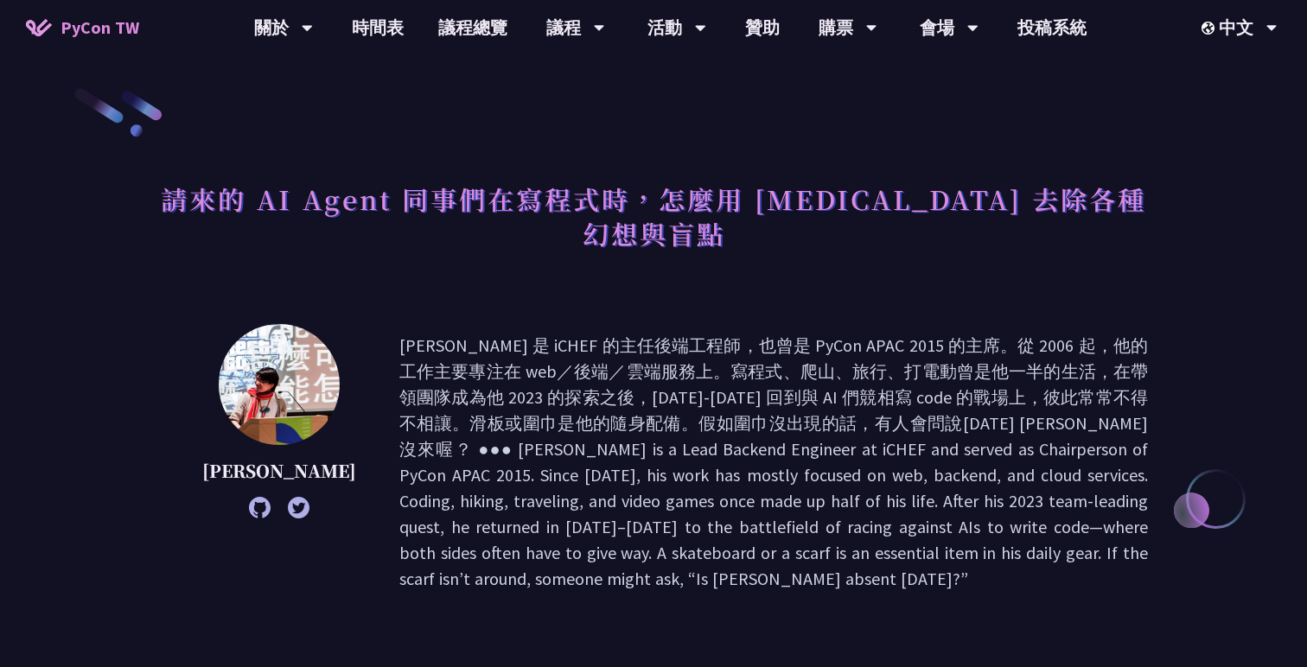
click at [890, 343] on p at bounding box center [773, 462] width 749 height 259
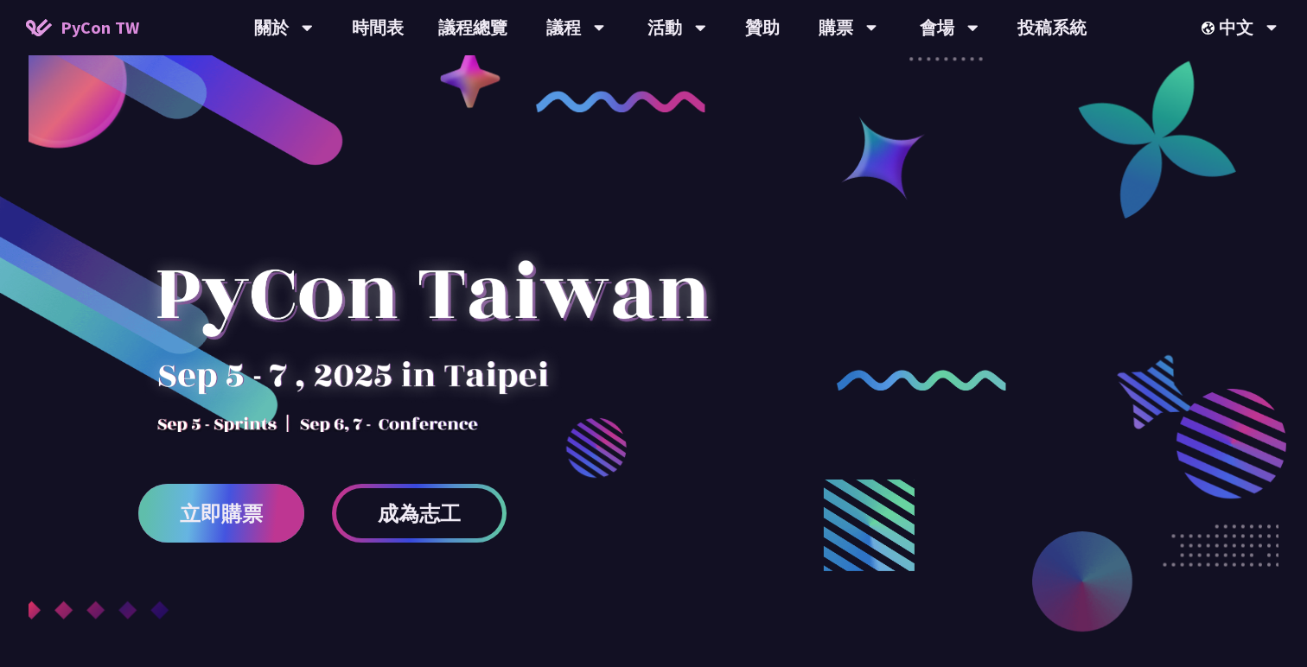
click at [203, 497] on link "立即購票" at bounding box center [221, 513] width 166 height 59
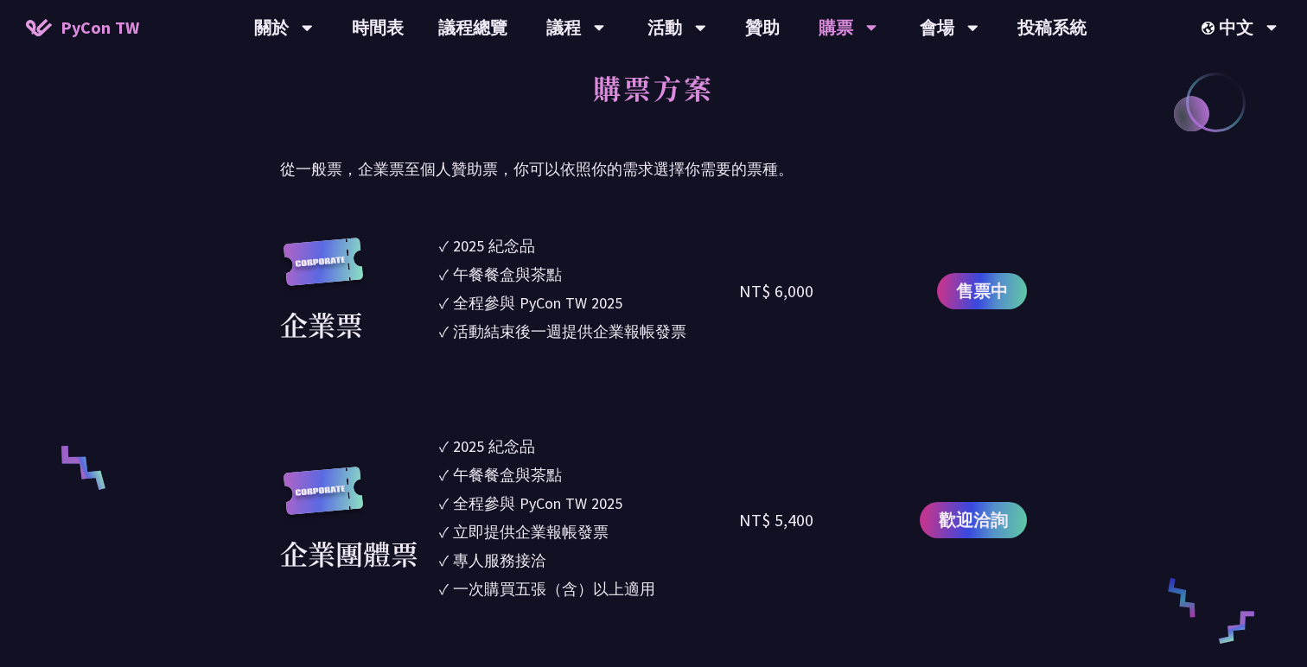
scroll to position [883, 0]
